Goal: Information Seeking & Learning: Learn about a topic

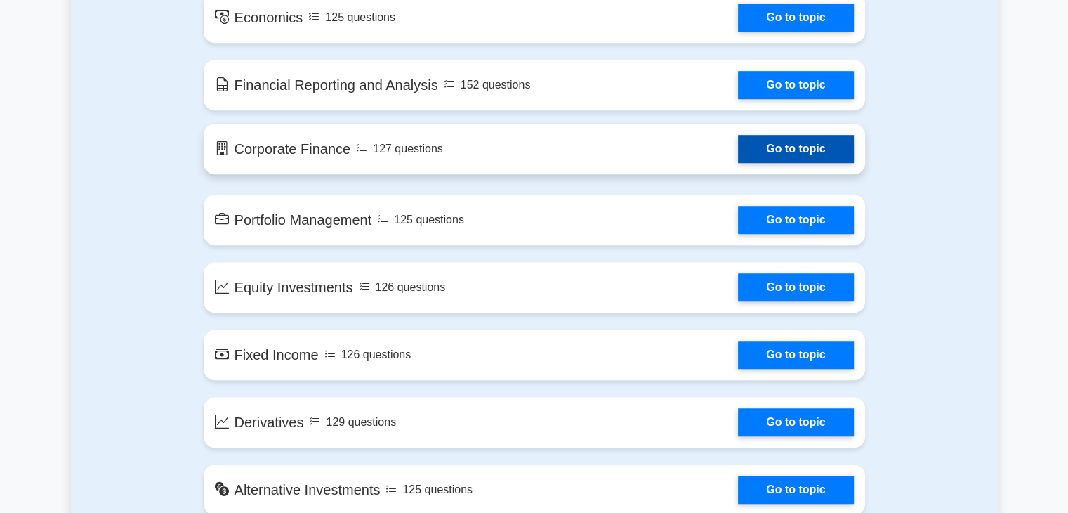
scroll to position [907, 0]
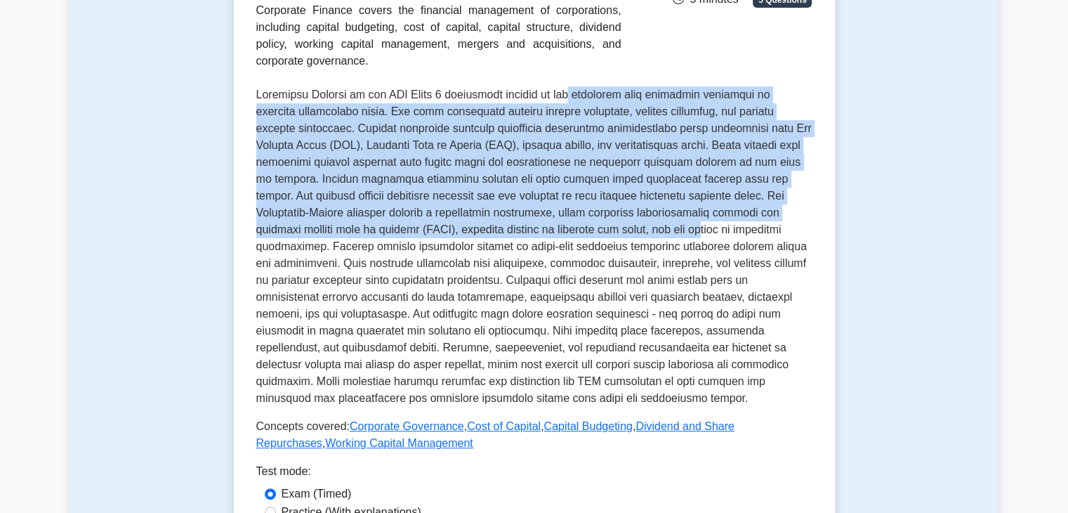
drag, startPoint x: 584, startPoint y: 237, endPoint x: 564, endPoint y: 62, distance: 176.1
click at [564, 62] on div "Corporate Finance Covers capital budgeting, cost of capital, capital structure,…" at bounding box center [534, 185] width 556 height 534
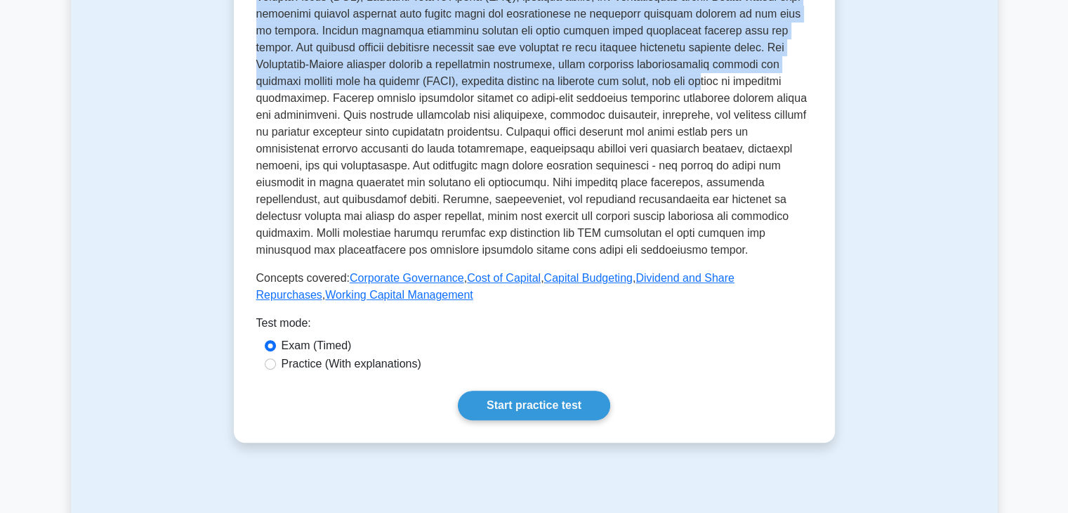
scroll to position [430, 0]
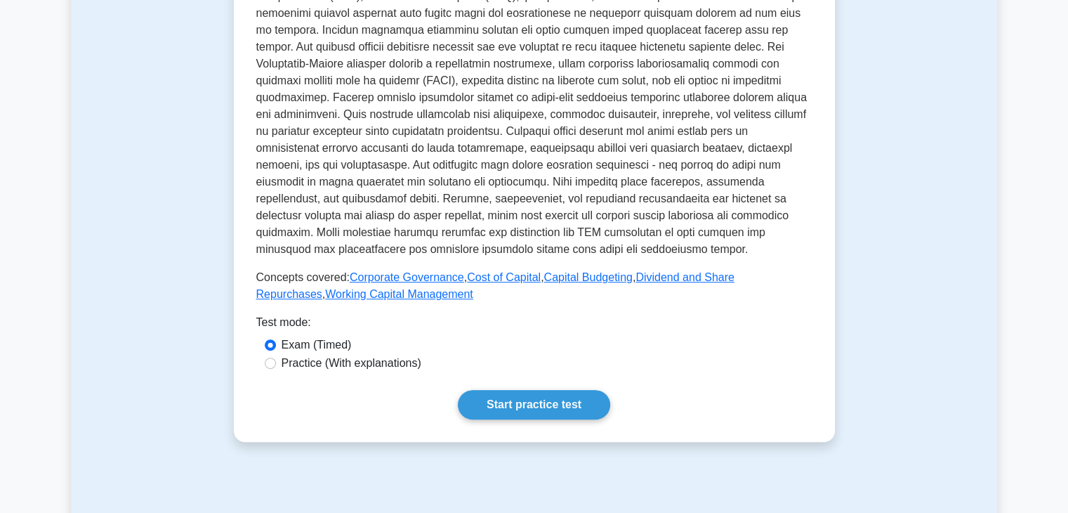
click at [321, 363] on label "Practice (With explanations)" at bounding box center [352, 363] width 140 height 17
click at [276, 363] on input "Practice (With explanations)" at bounding box center [270, 363] width 11 height 11
radio input "true"
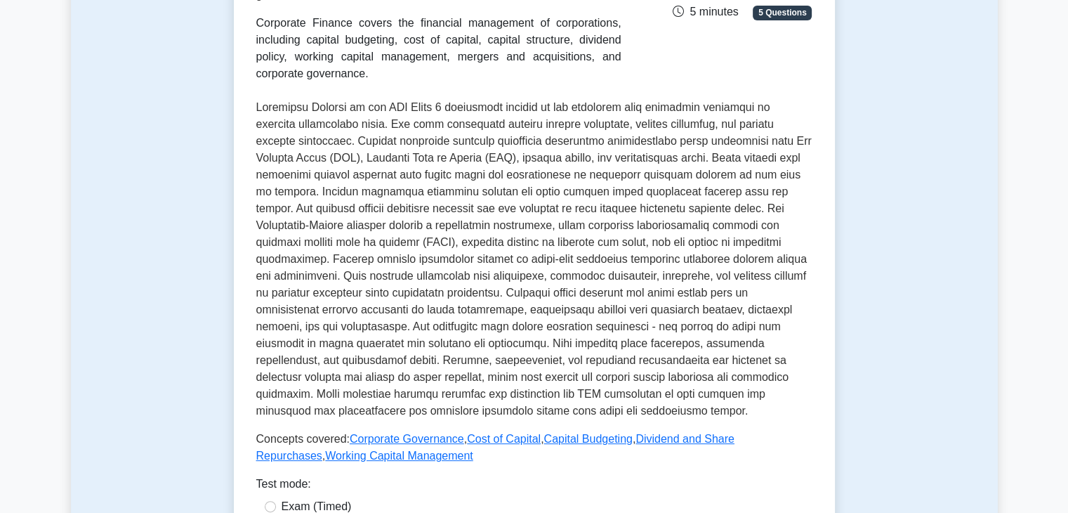
scroll to position [421, 0]
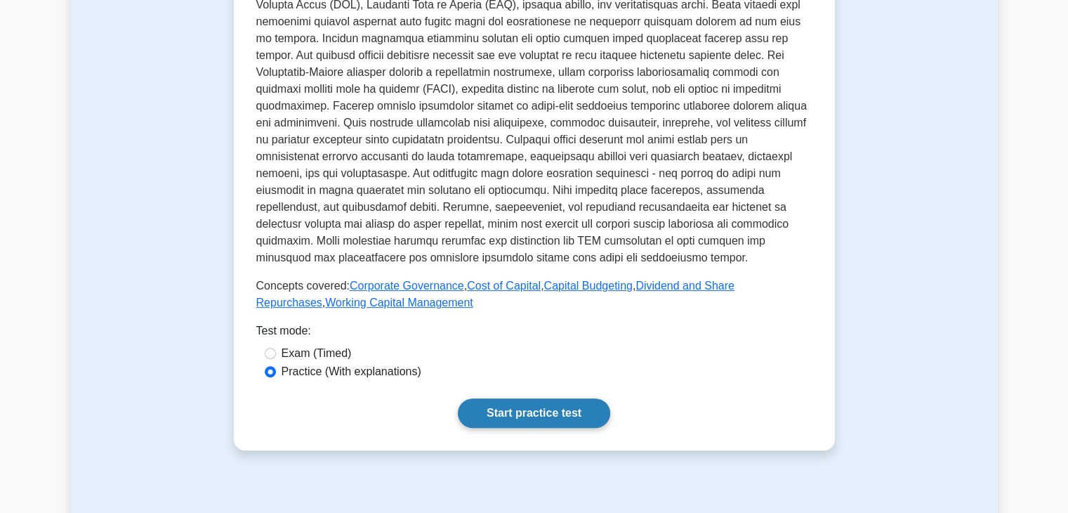
click at [553, 408] on link "Start practice test" at bounding box center [534, 413] width 152 height 30
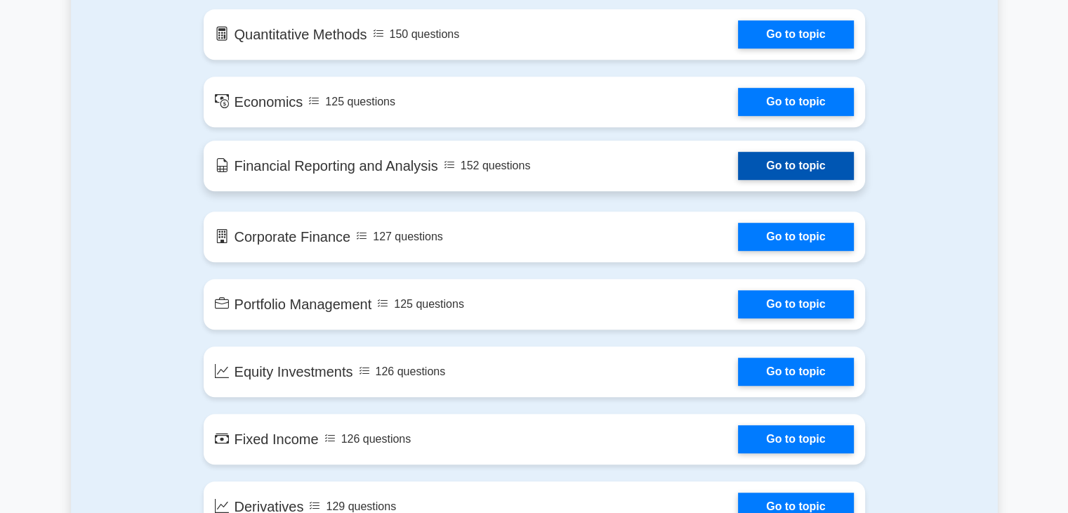
scroll to position [767, 0]
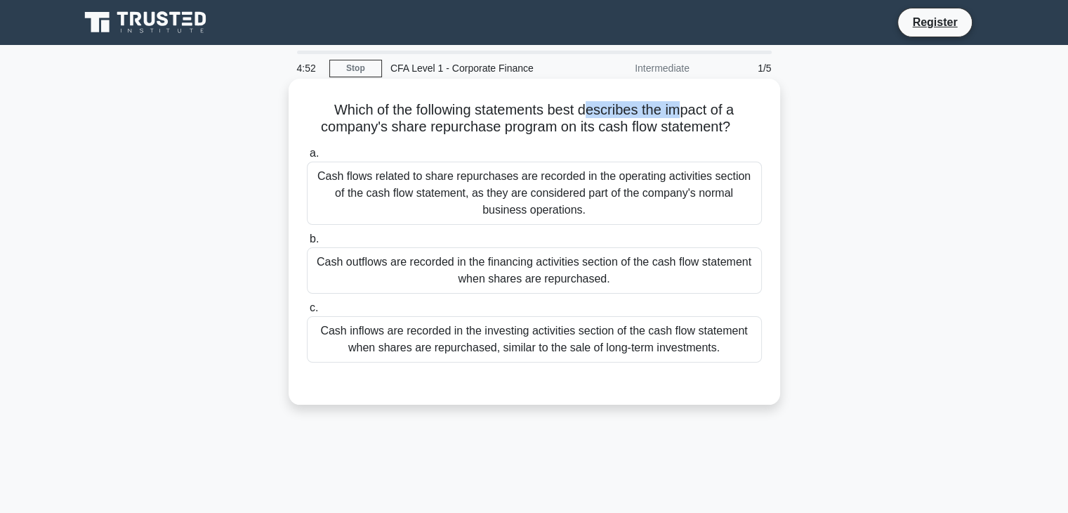
drag, startPoint x: 683, startPoint y: 113, endPoint x: 591, endPoint y: 113, distance: 91.3
click at [591, 113] on h5 "Which of the following statements best describes the impact of a company's shar…" at bounding box center [535, 118] width 458 height 35
drag, startPoint x: 330, startPoint y: 110, endPoint x: 722, endPoint y: 343, distance: 456.4
click at [730, 360] on div "Which of the following statements best describes the impact of a company's shar…" at bounding box center [534, 241] width 480 height 315
copy div "Which of the following statements best describes the impact of a company's shar…"
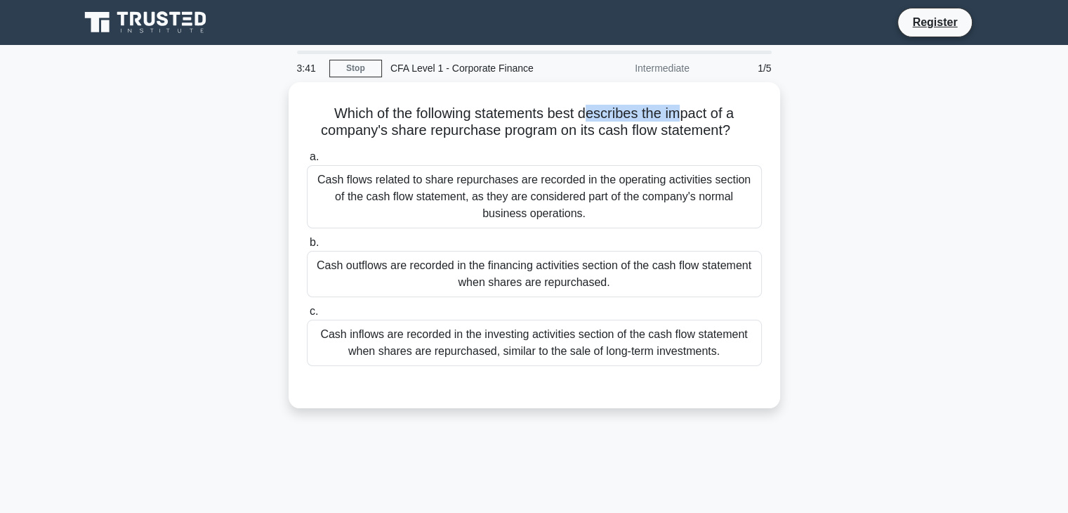
click at [848, 234] on div "Which of the following statements best describes the impact of a company's shar…" at bounding box center [534, 253] width 927 height 343
click at [896, 137] on div "Which of the following statements best describes the impact of a company's shar…" at bounding box center [534, 253] width 927 height 343
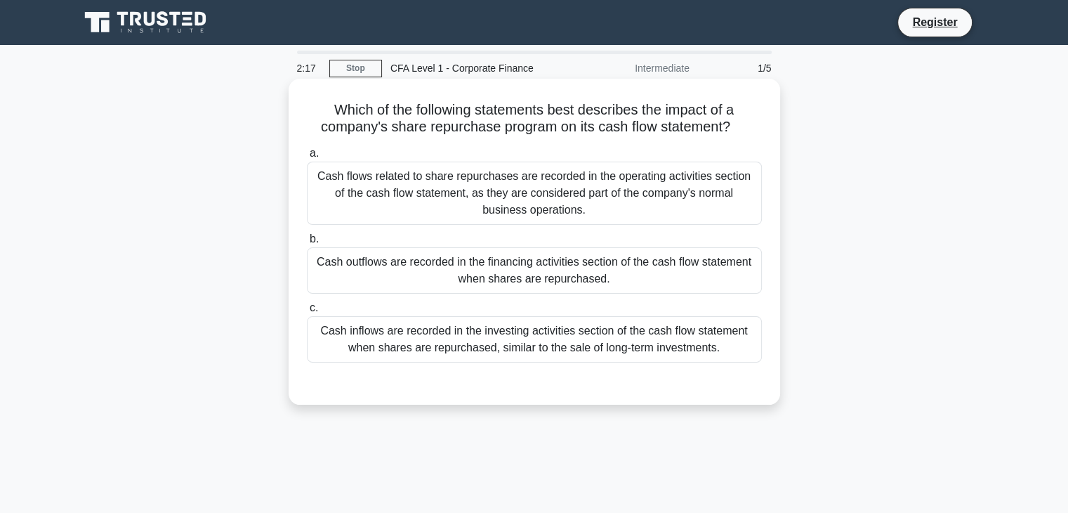
click at [510, 189] on div "Cash flows related to share repurchases are recorded in the operating activitie…" at bounding box center [534, 193] width 455 height 63
click at [307, 158] on input "a. Cash flows related to share repurchases are recorded in the operating activi…" at bounding box center [307, 153] width 0 height 9
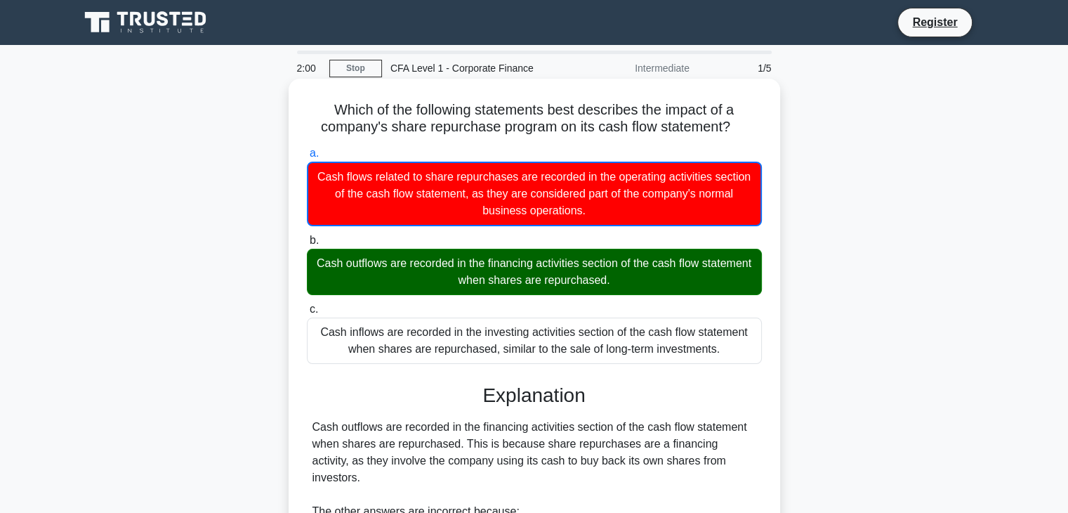
drag, startPoint x: 725, startPoint y: 353, endPoint x: 321, endPoint y: 110, distance: 471.0
click at [321, 110] on div "Which of the following statements best describes the impact of a company's shar…" at bounding box center [534, 383] width 480 height 598
copy div "Which of the following statements best describes the impact of a company's shar…"
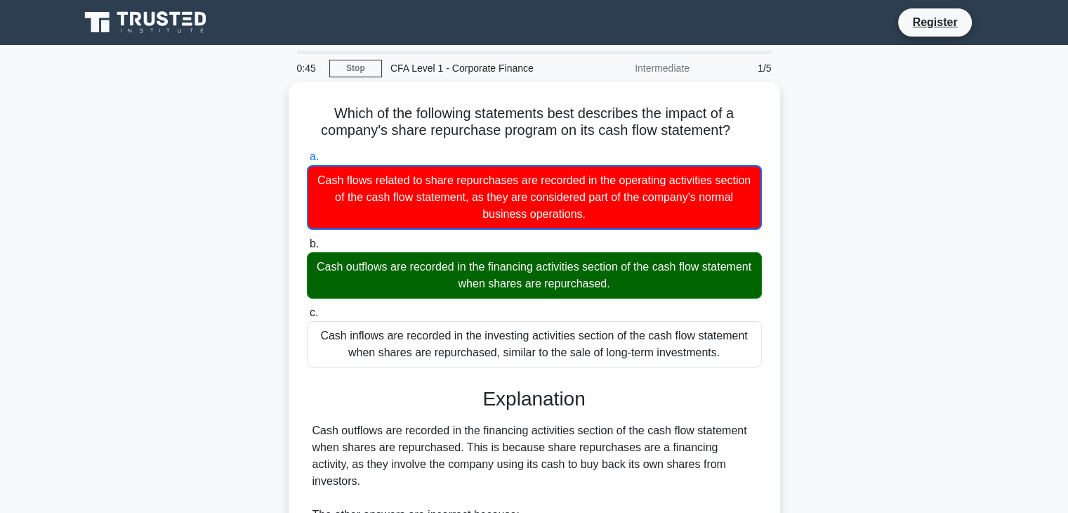
click at [879, 251] on div "Which of the following statements best describes the impact of a company's shar…" at bounding box center [534, 395] width 927 height 626
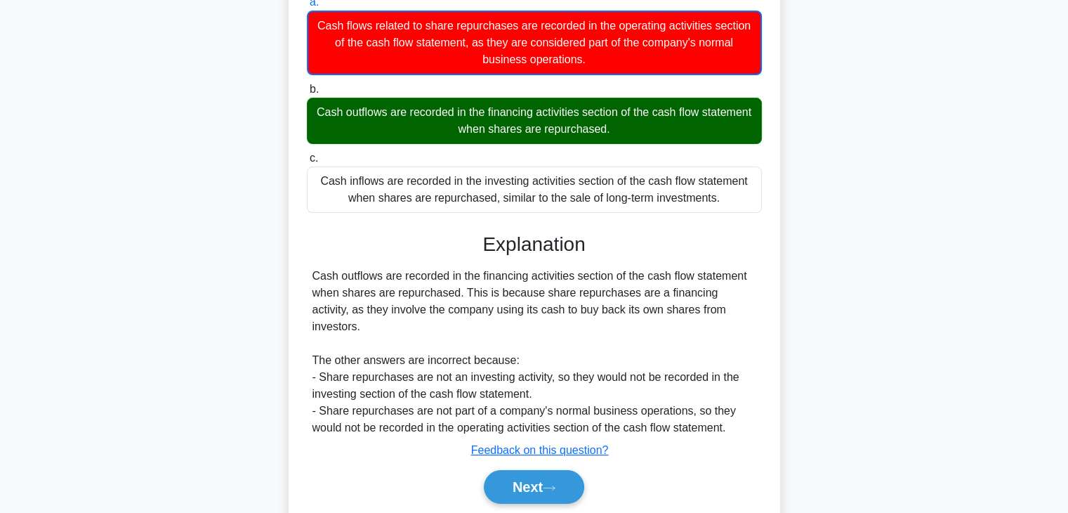
scroll to position [247, 0]
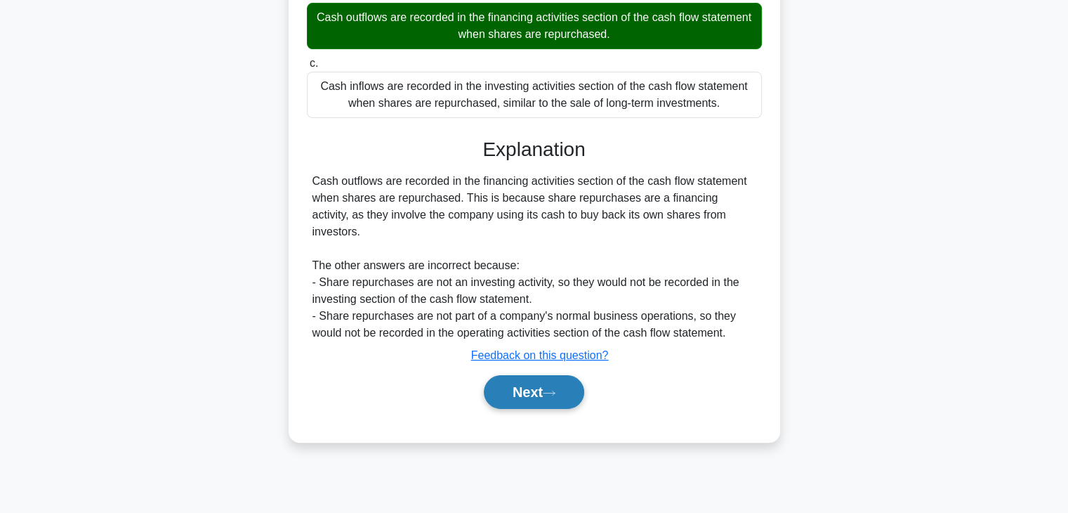
click at [563, 375] on button "Next" at bounding box center [534, 392] width 100 height 34
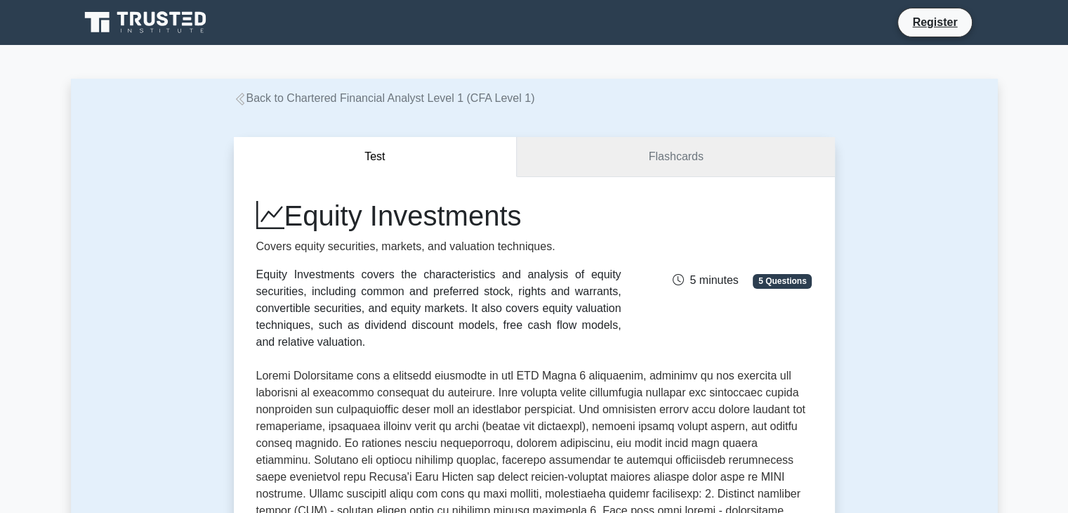
click at [635, 150] on link "Flashcards" at bounding box center [675, 157] width 317 height 40
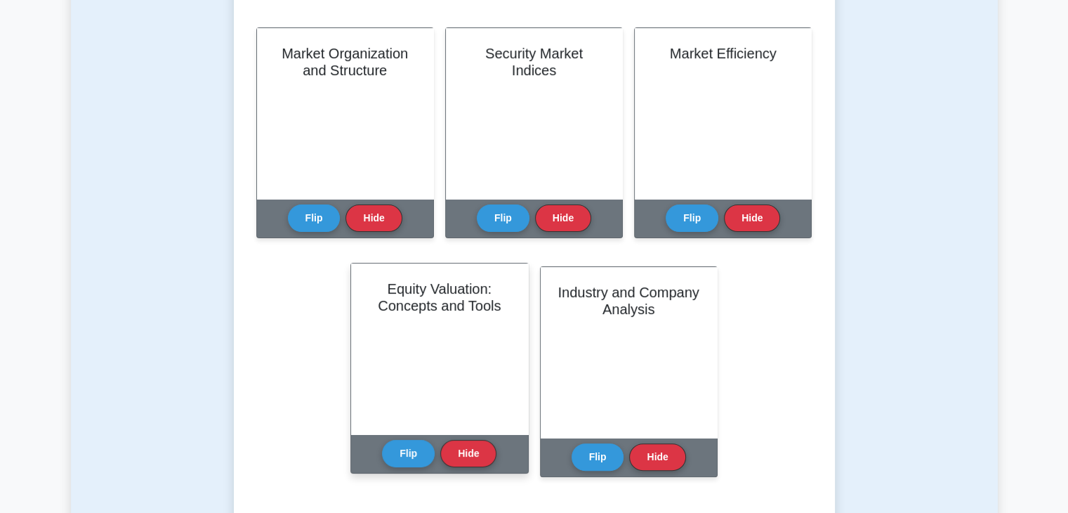
scroll to position [351, 0]
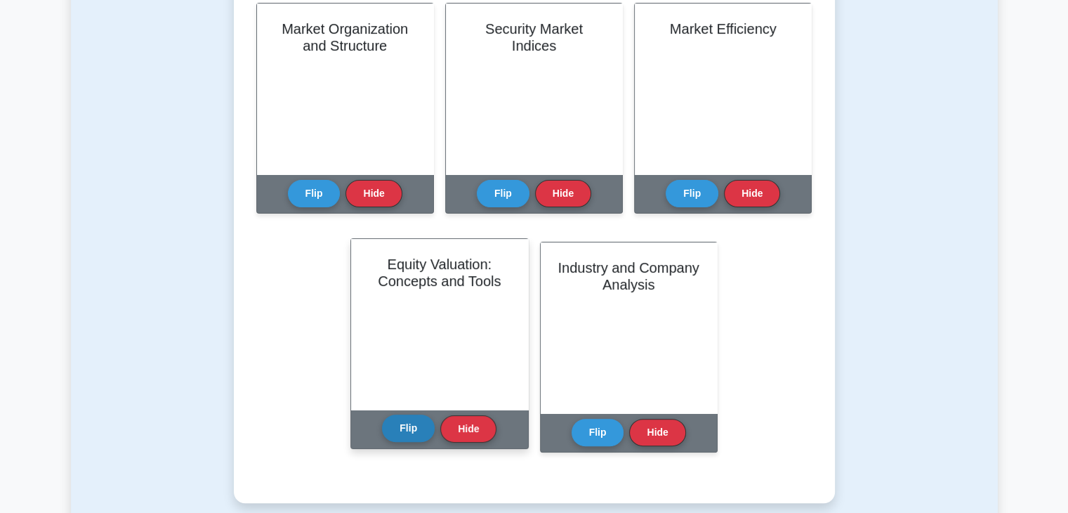
click at [400, 434] on button "Flip" at bounding box center [408, 427] width 53 height 27
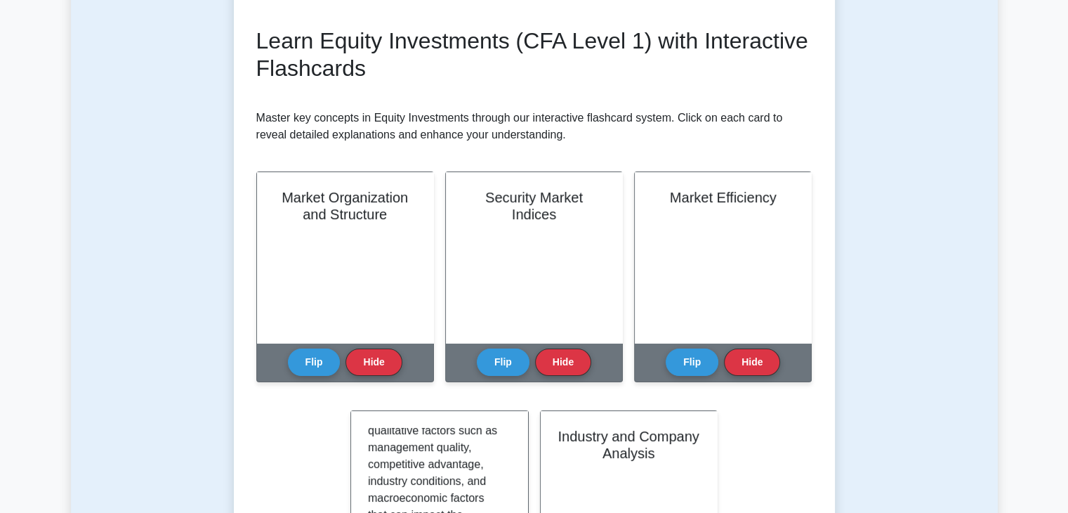
scroll to position [70, 0]
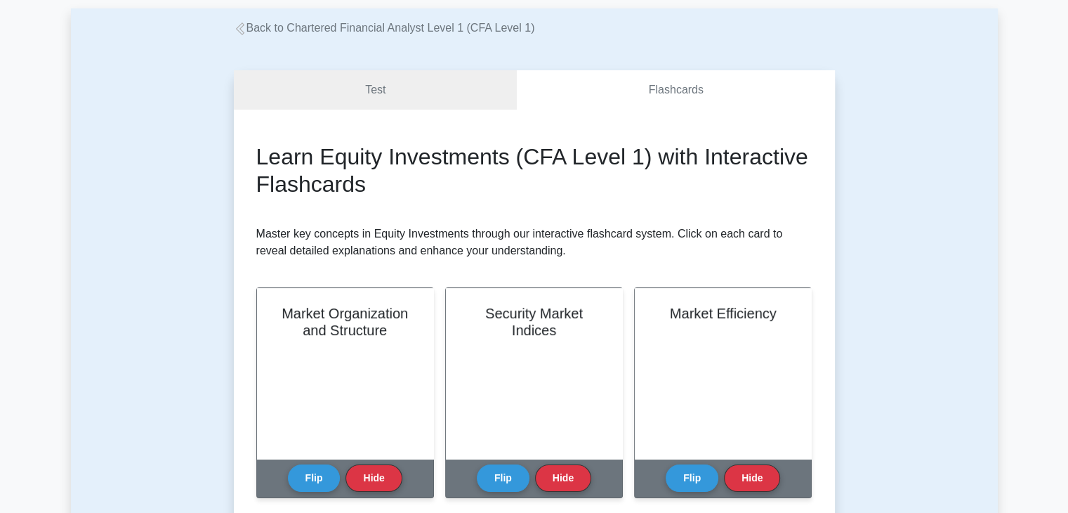
click at [405, 63] on div "Test Flashcards Learn Equity Investments (CFA Level 1) with Interactive Flashca…" at bounding box center [534, 429] width 618 height 785
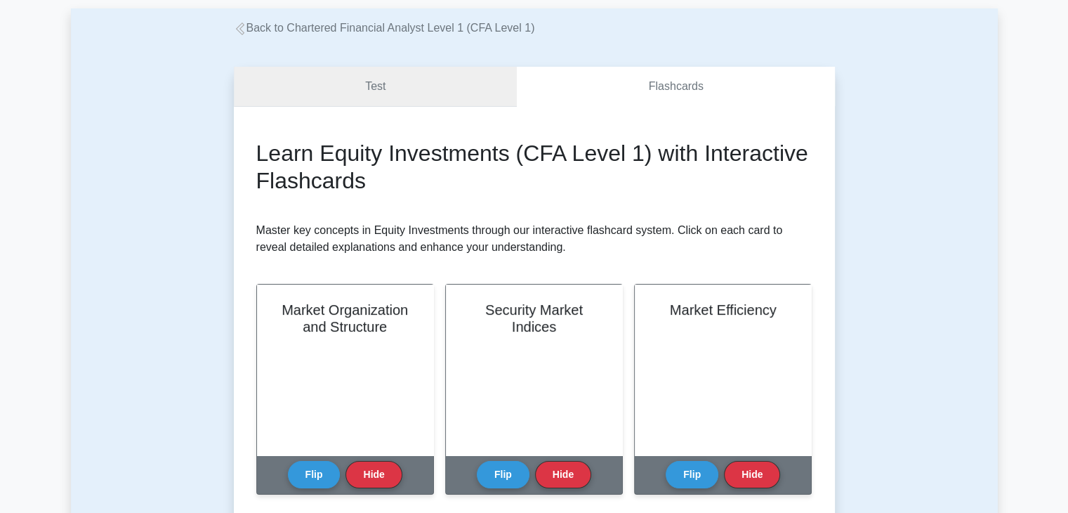
click at [399, 83] on link "Test" at bounding box center [376, 87] width 284 height 40
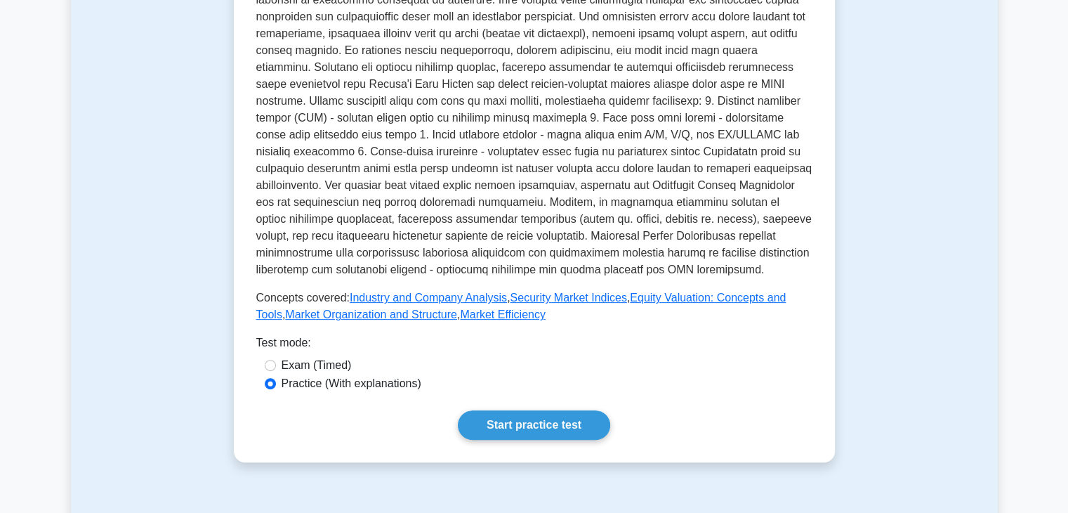
scroll to position [421, 0]
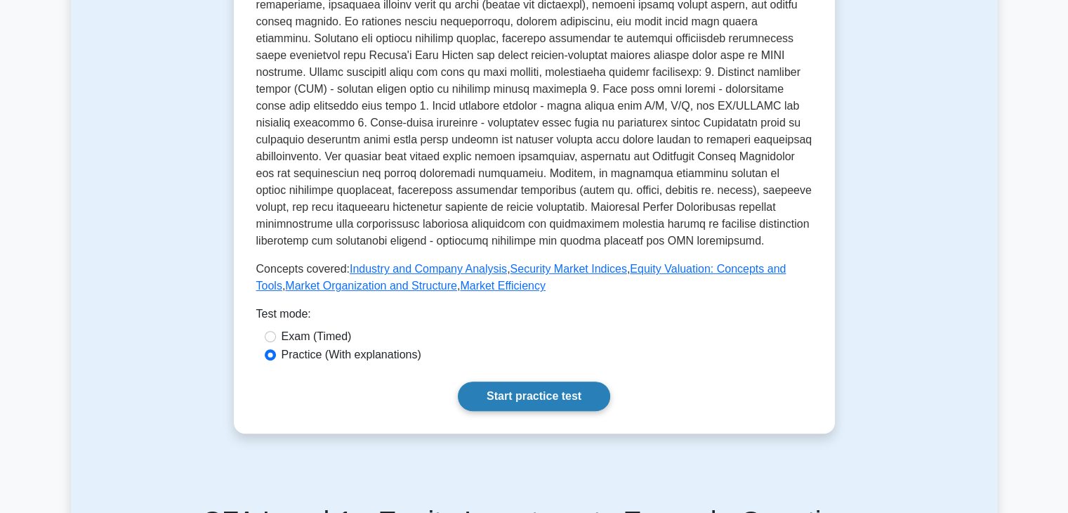
click at [527, 382] on link "Start practice test" at bounding box center [534, 396] width 152 height 30
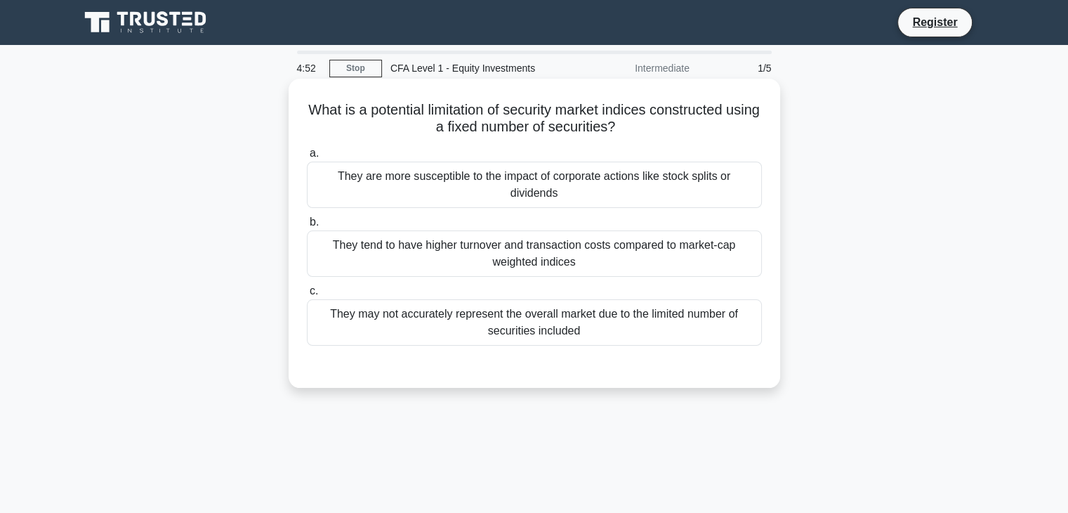
click at [542, 190] on div "They are more susceptible to the impact of corporate actions like stock splits …" at bounding box center [534, 185] width 455 height 46
click at [307, 158] on input "a. They are more susceptible to the impact of corporate actions like stock spli…" at bounding box center [307, 153] width 0 height 9
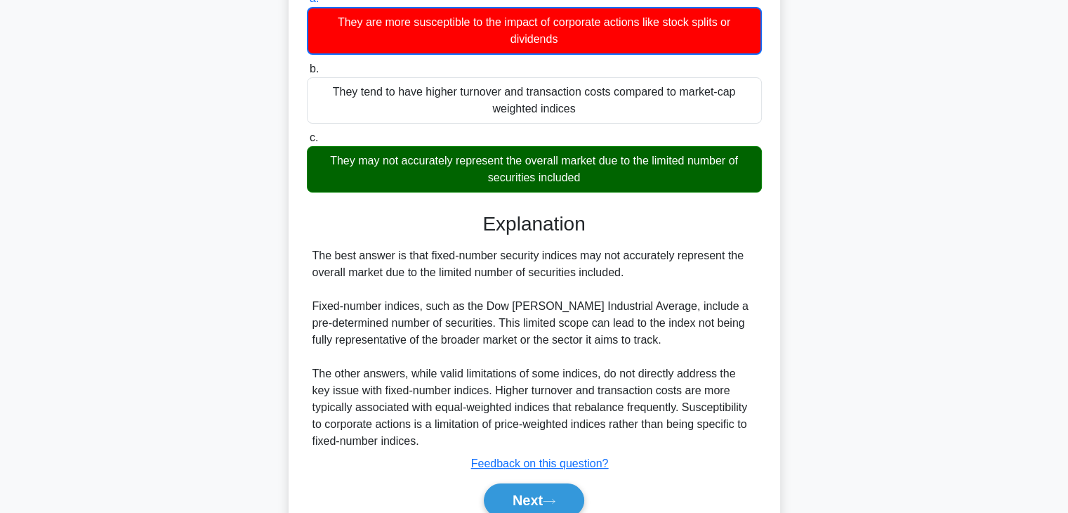
scroll to position [247, 0]
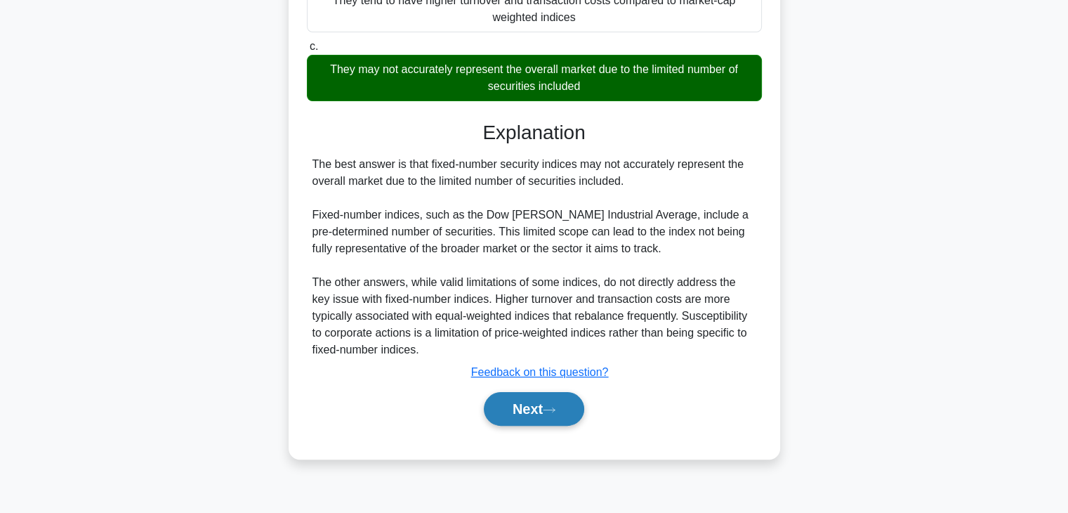
click at [525, 405] on button "Next" at bounding box center [534, 409] width 100 height 34
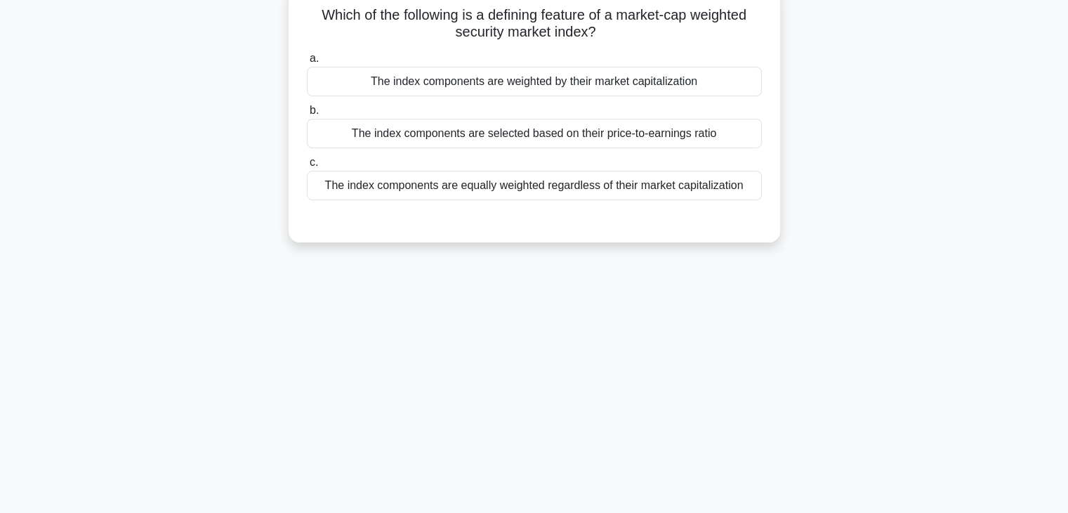
scroll to position [0, 0]
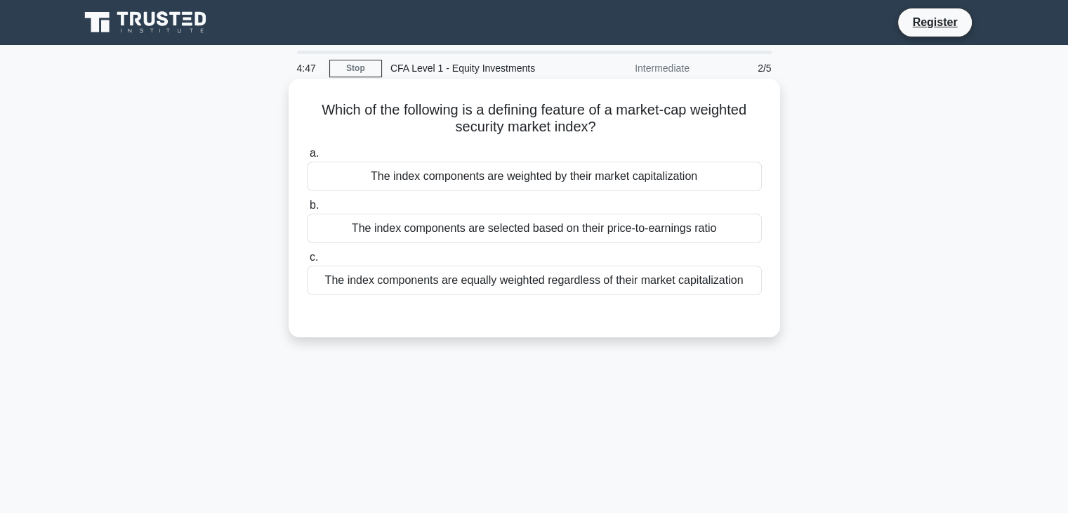
click at [644, 221] on div "The index components are selected based on their price-to-earnings ratio" at bounding box center [534, 229] width 455 height 30
click at [307, 210] on input "b. The index components are selected based on their price-to-earnings ratio" at bounding box center [307, 205] width 0 height 9
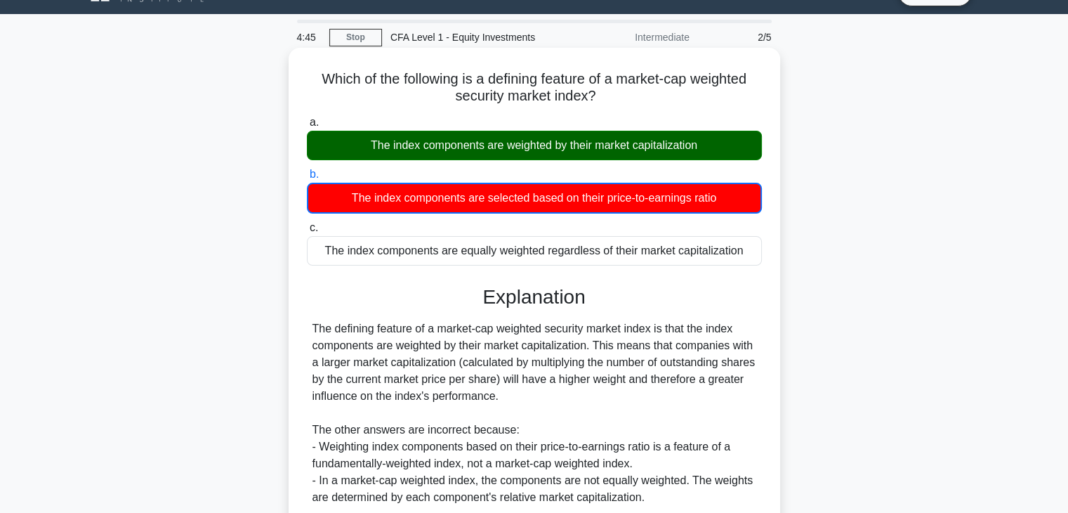
scroll to position [247, 0]
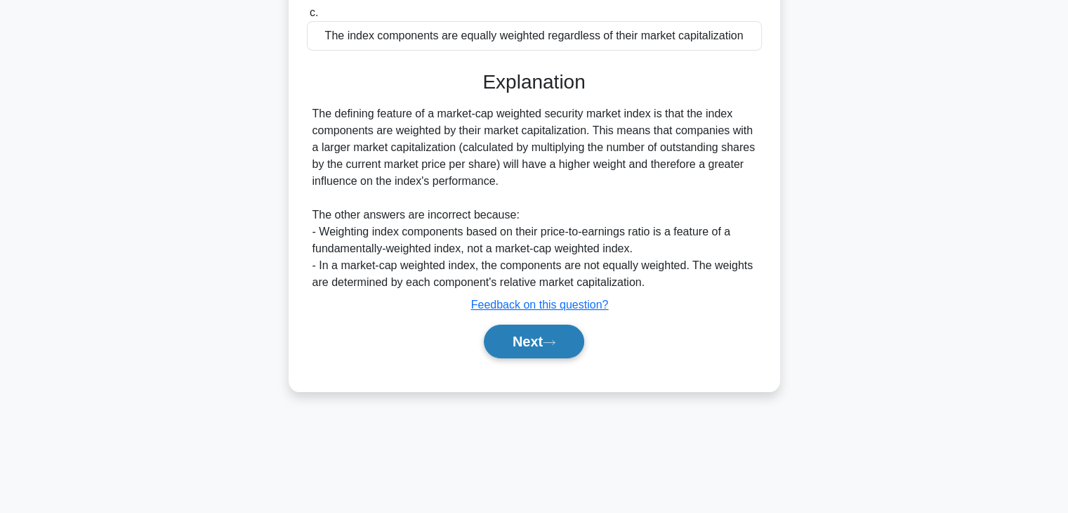
click at [554, 350] on button "Next" at bounding box center [534, 342] width 100 height 34
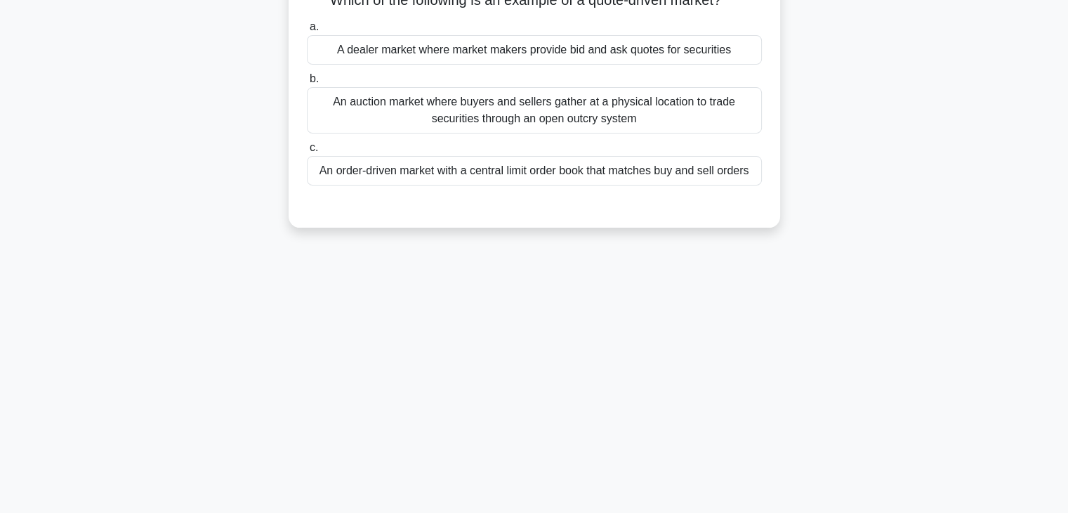
scroll to position [0, 0]
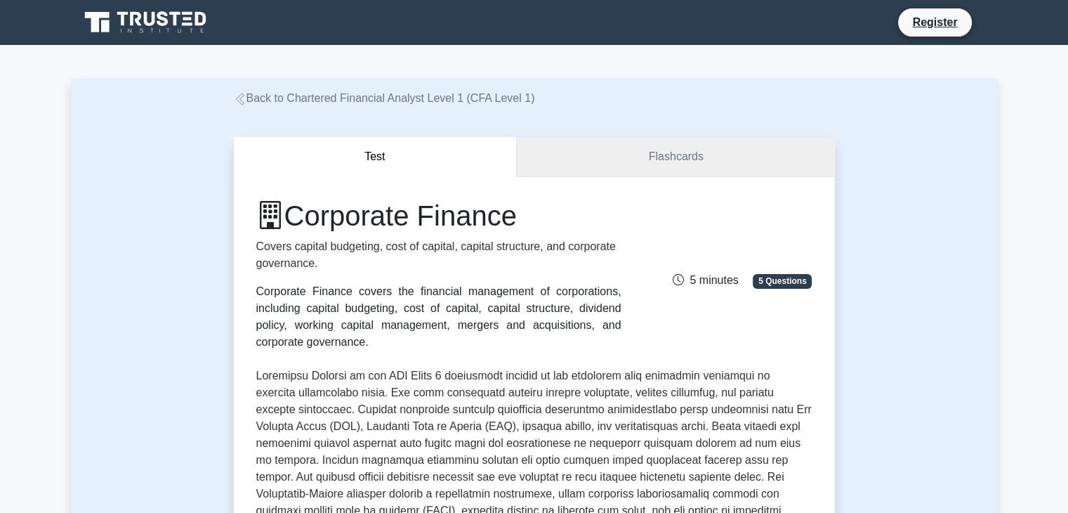
click at [686, 164] on link "Flashcards" at bounding box center [675, 157] width 317 height 40
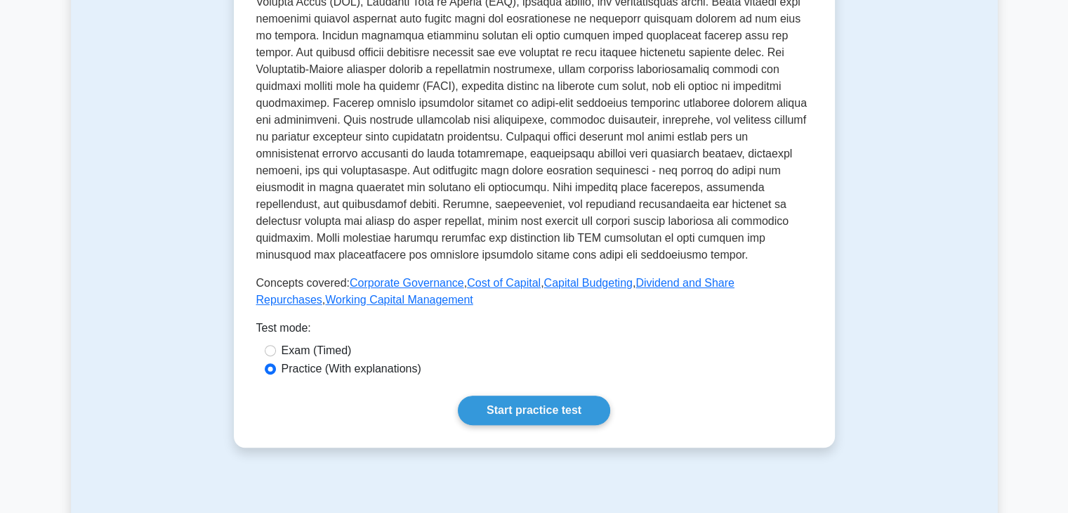
scroll to position [421, 0]
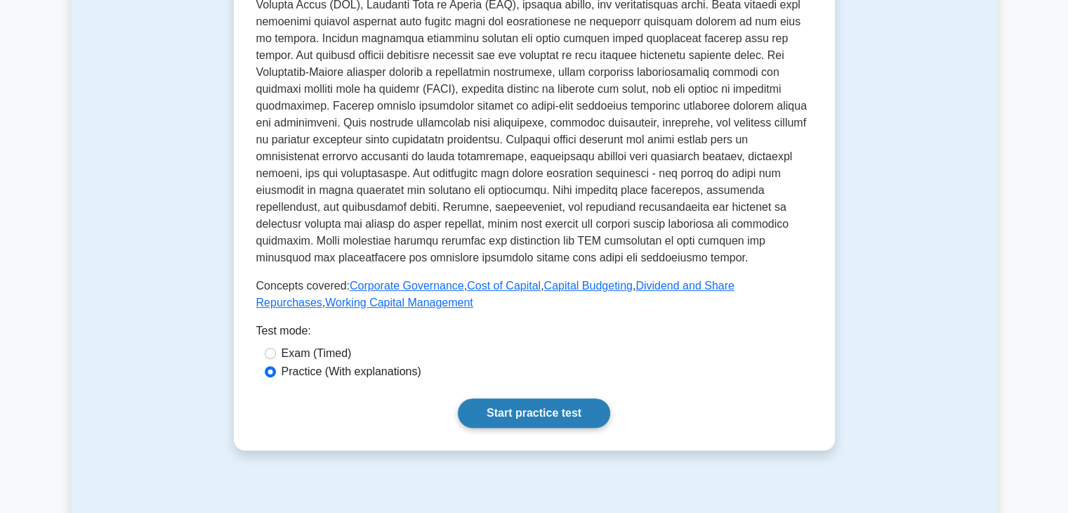
click at [514, 408] on link "Start practice test" at bounding box center [534, 413] width 152 height 30
